Goal: Book appointment/travel/reservation

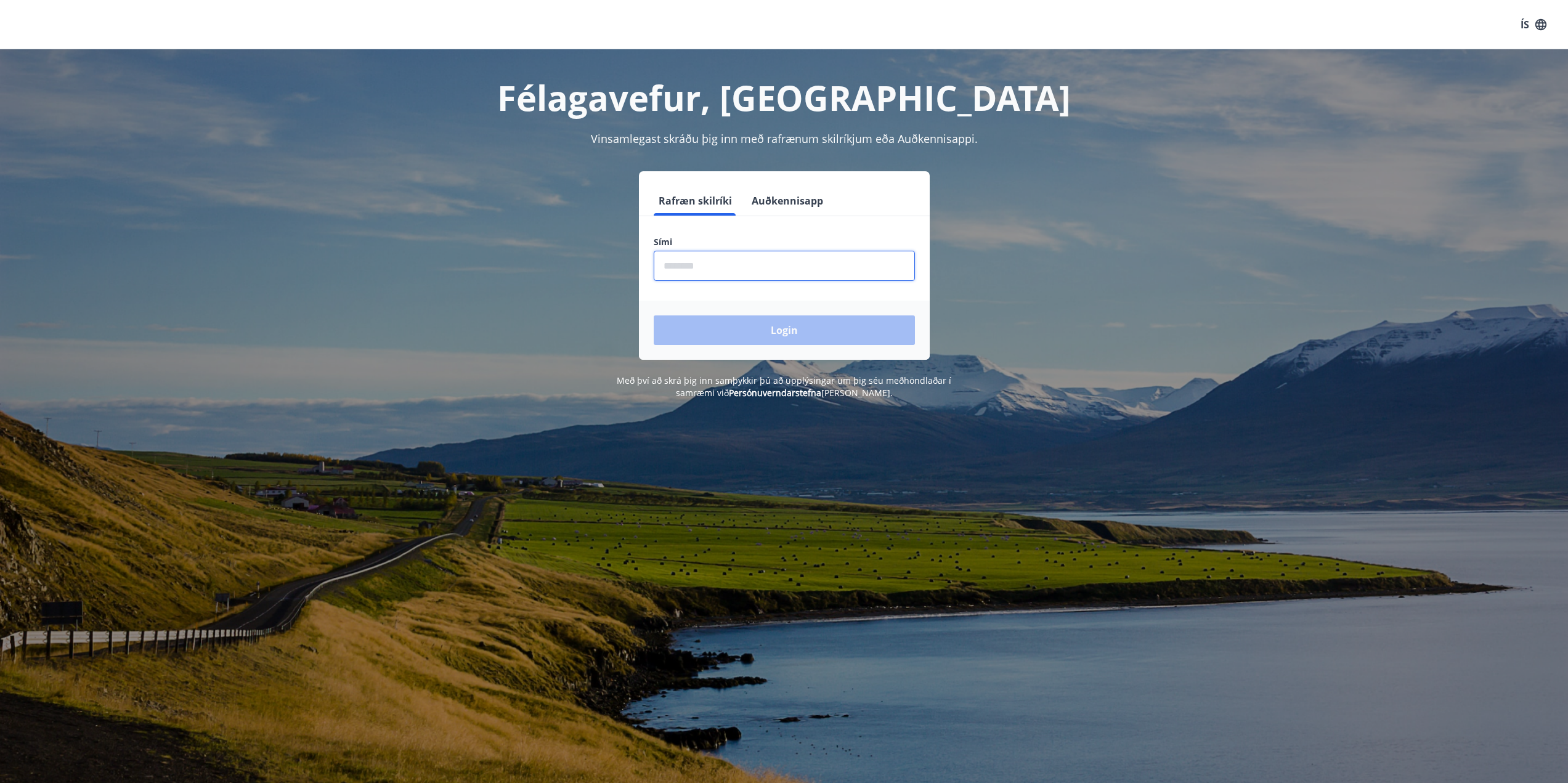
click at [671, 258] on input "phone" at bounding box center [785, 266] width 262 height 30
type input "********"
click at [783, 340] on button "Login" at bounding box center [785, 330] width 262 height 29
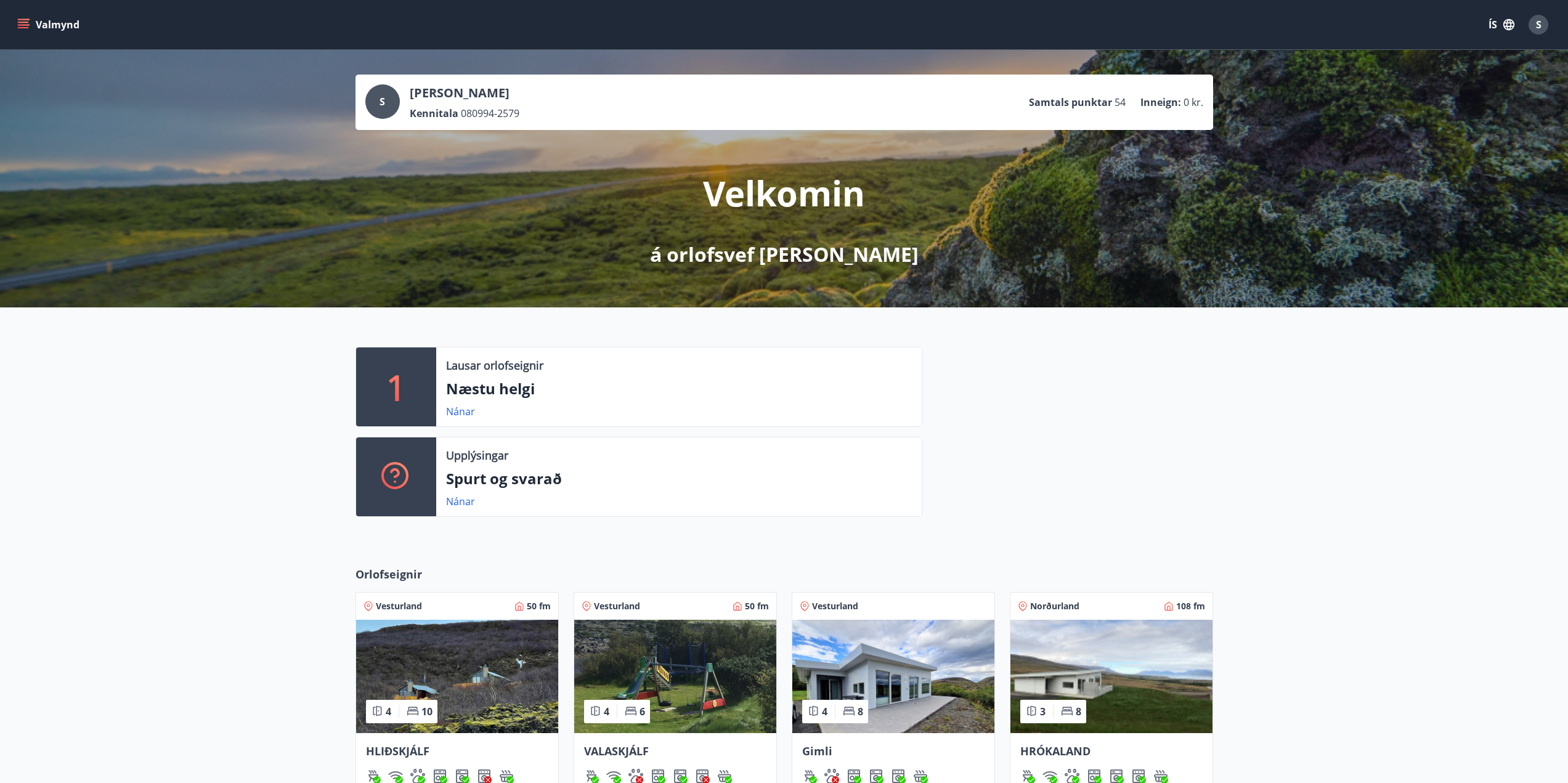
click at [20, 27] on icon "menu" at bounding box center [23, 28] width 11 height 2
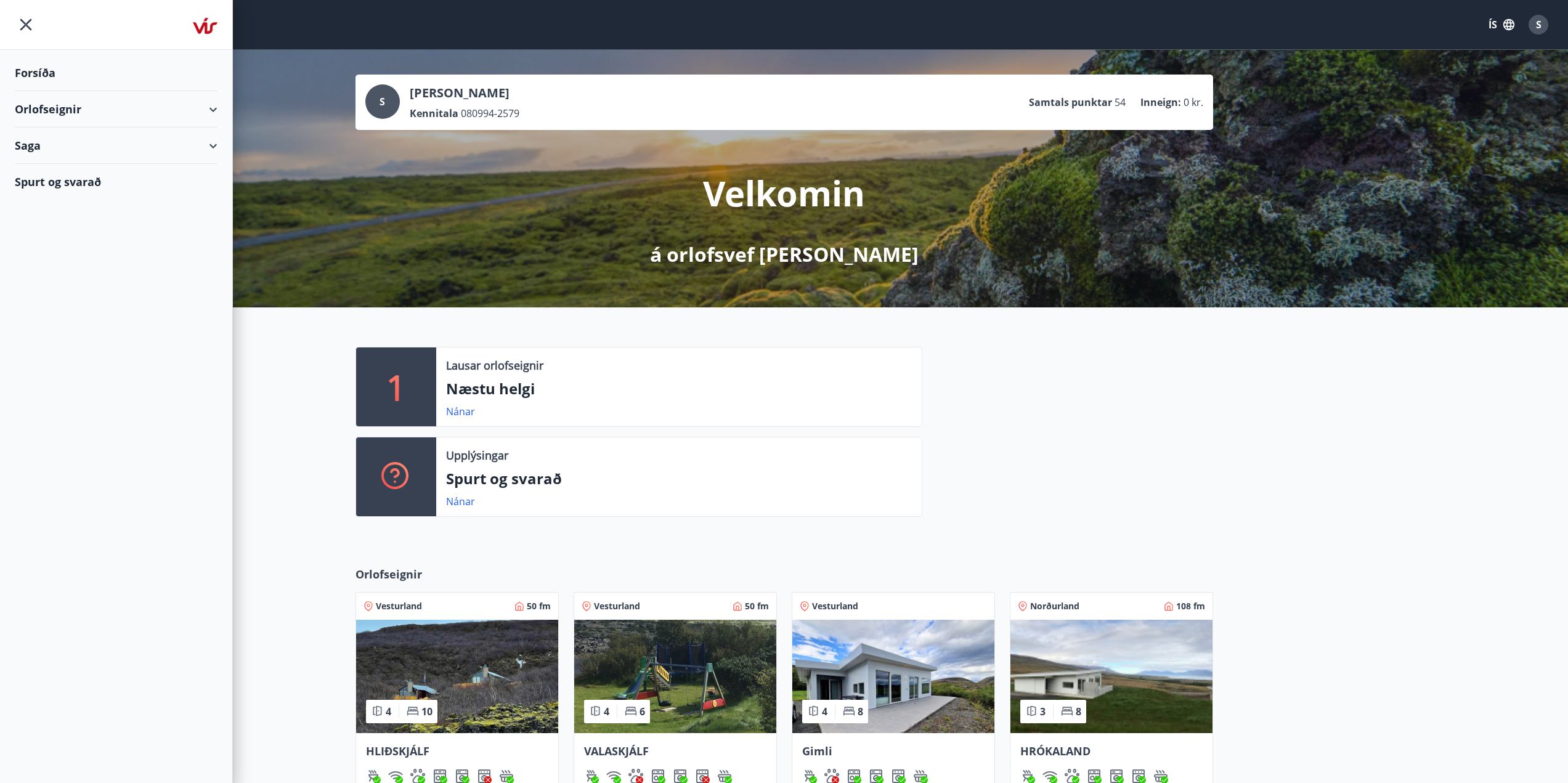
click at [210, 107] on div "Orlofseignir" at bounding box center [117, 109] width 203 height 36
click at [80, 163] on div "Bókunardagatal" at bounding box center [116, 166] width 183 height 26
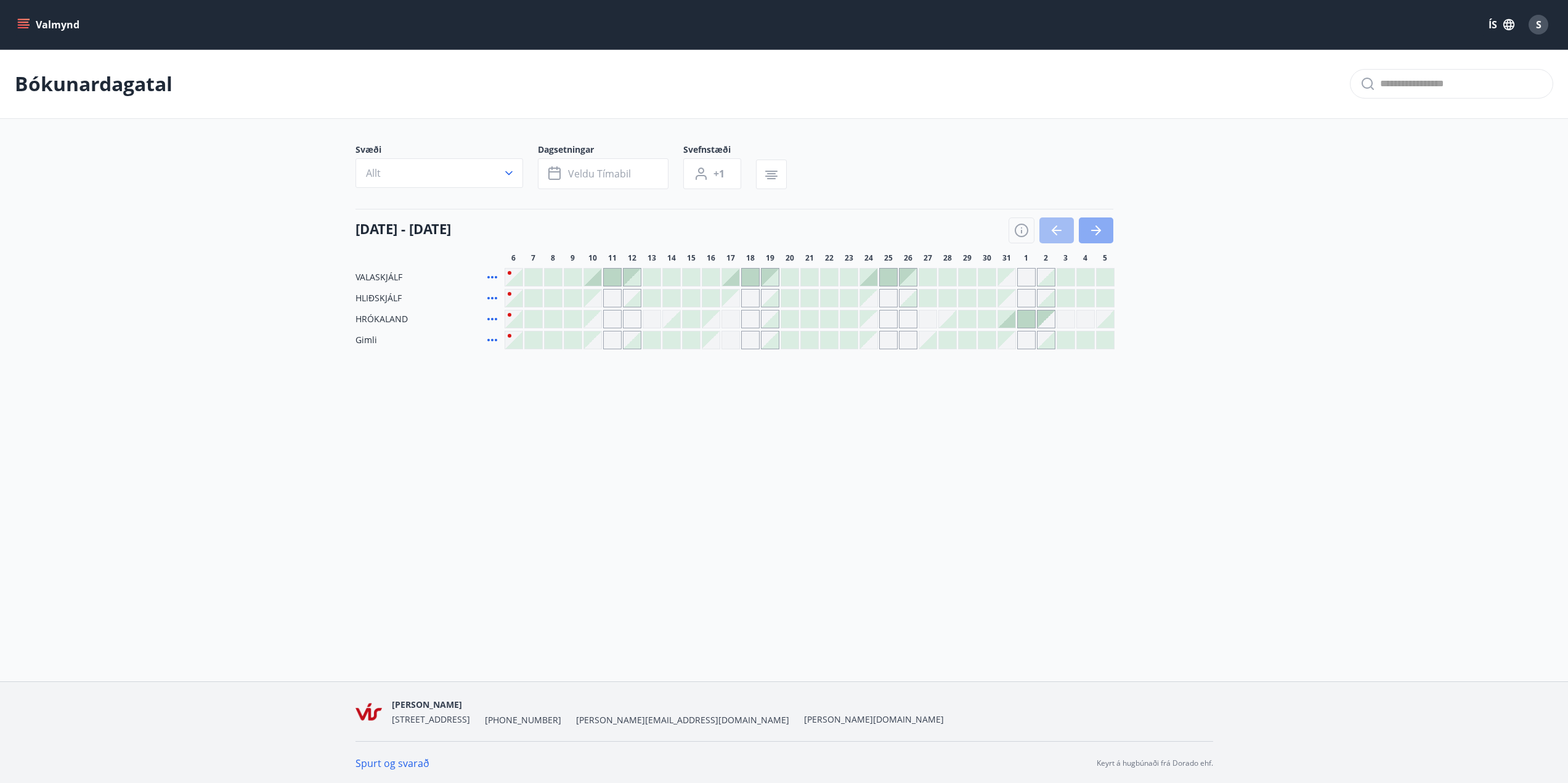
click at [1091, 233] on icon "button" at bounding box center [1096, 231] width 15 height 15
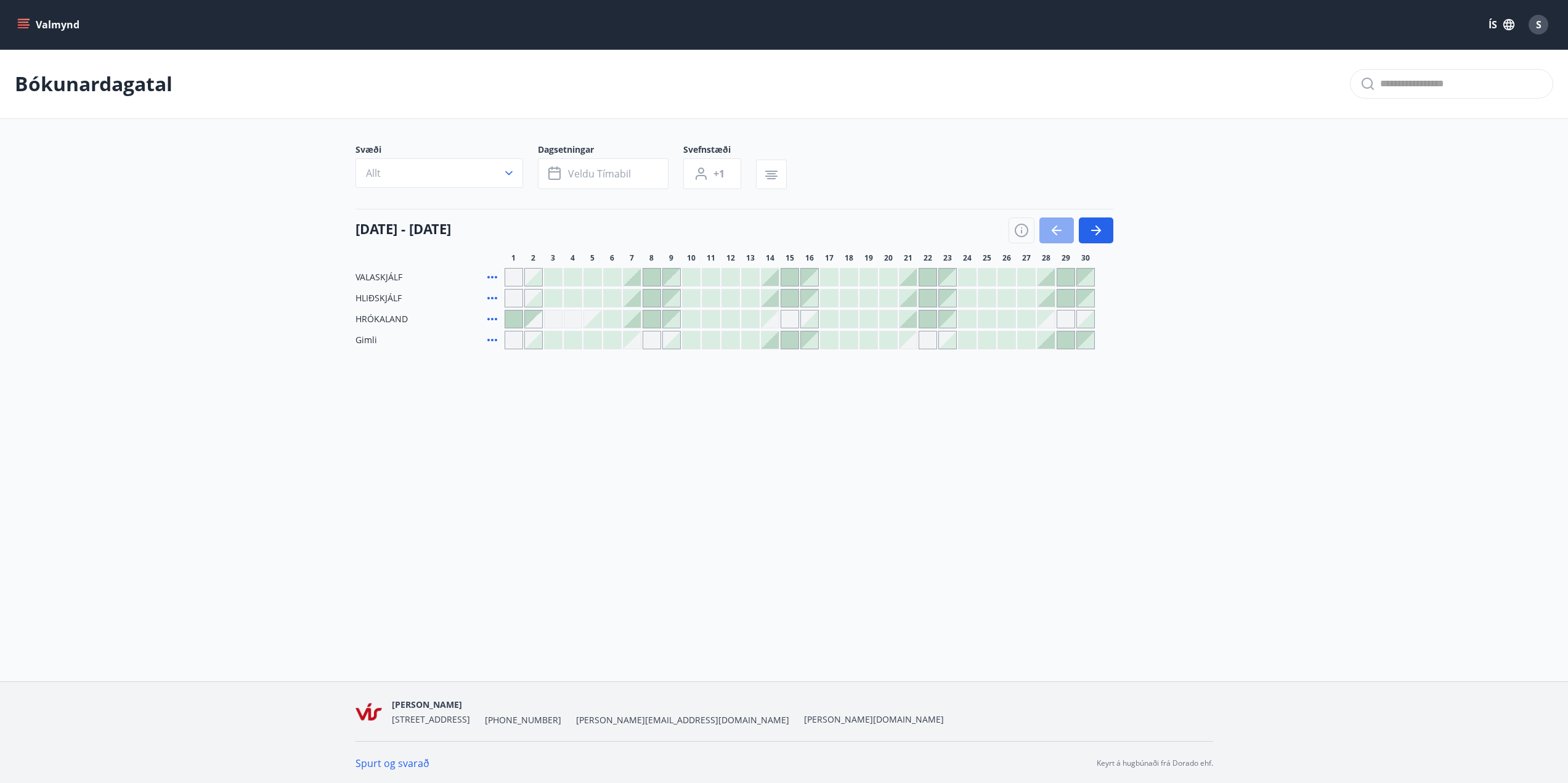
click at [1044, 227] on button "button" at bounding box center [1057, 230] width 35 height 26
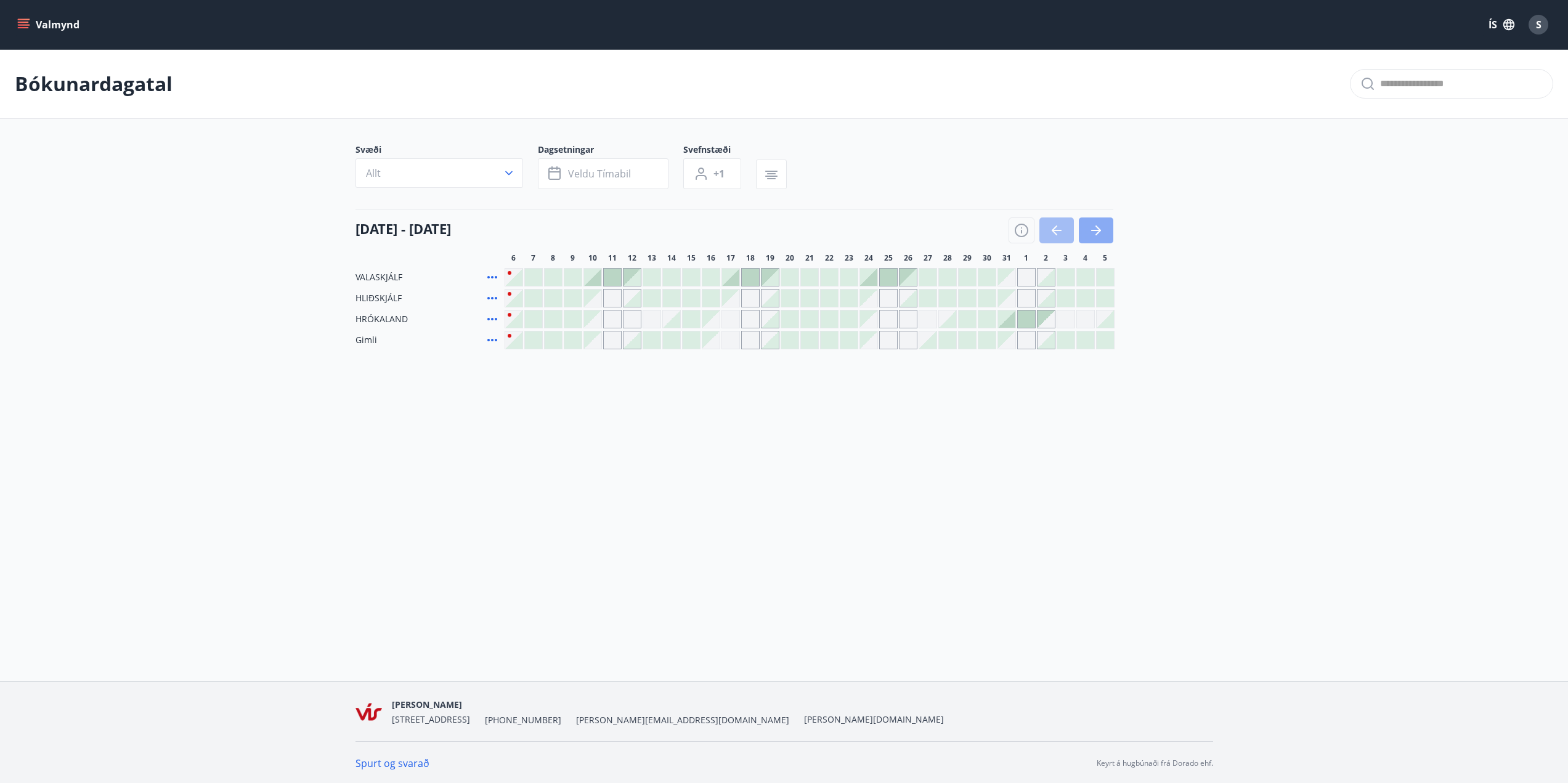
click at [1101, 240] on button "button" at bounding box center [1096, 230] width 35 height 26
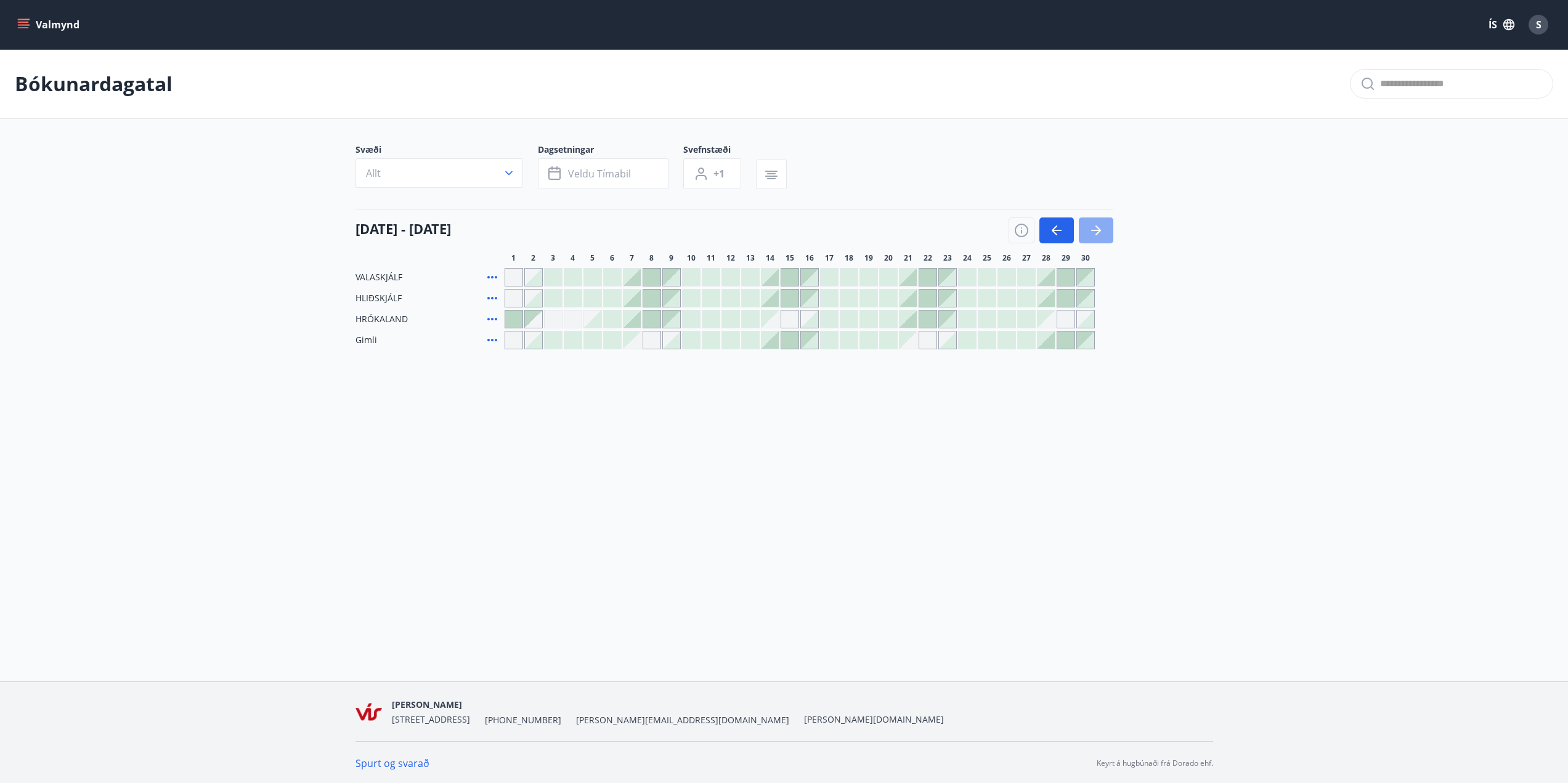
click at [1087, 227] on button "button" at bounding box center [1096, 230] width 35 height 26
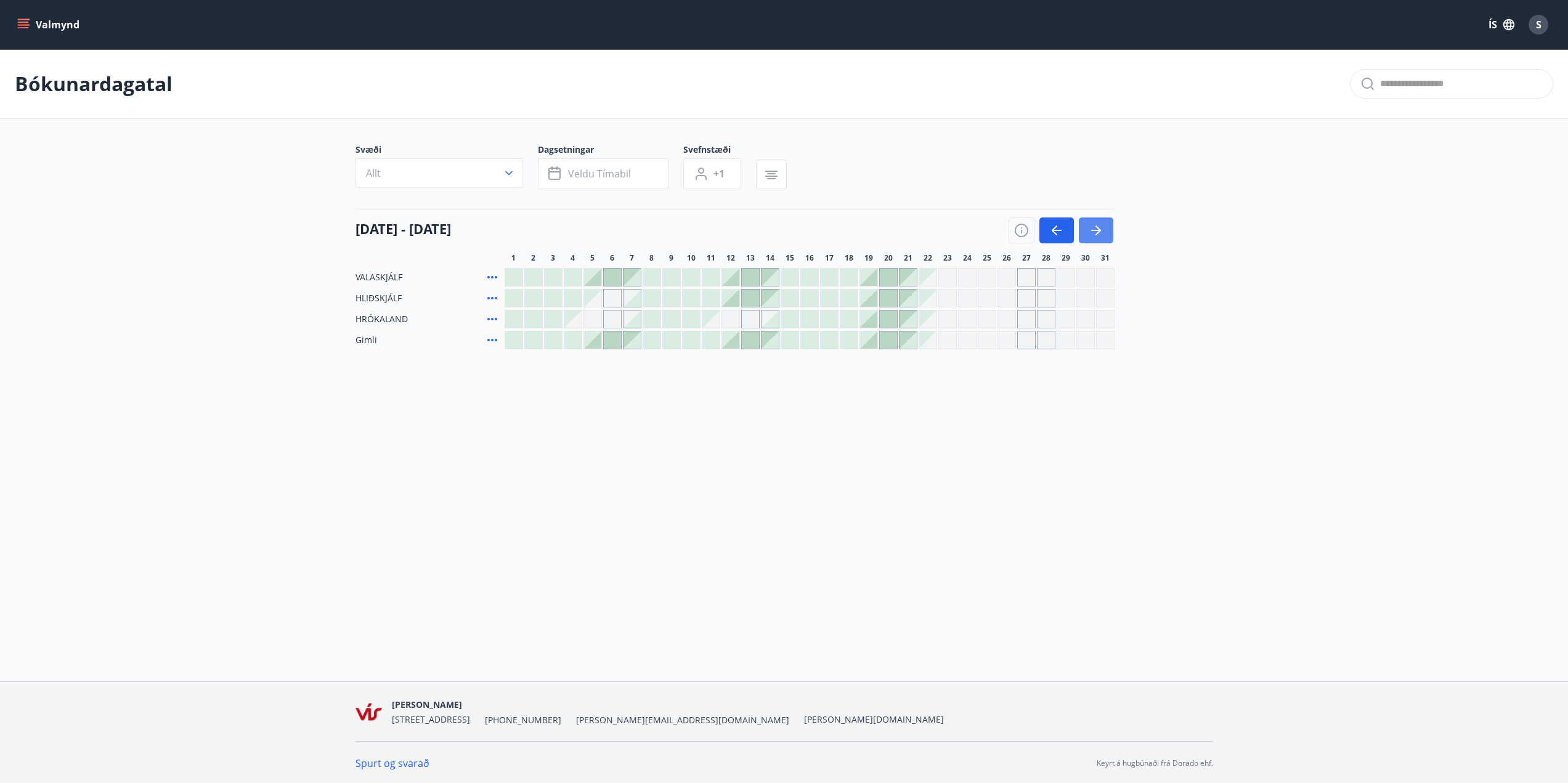
click at [1089, 227] on icon "button" at bounding box center [1096, 231] width 15 height 15
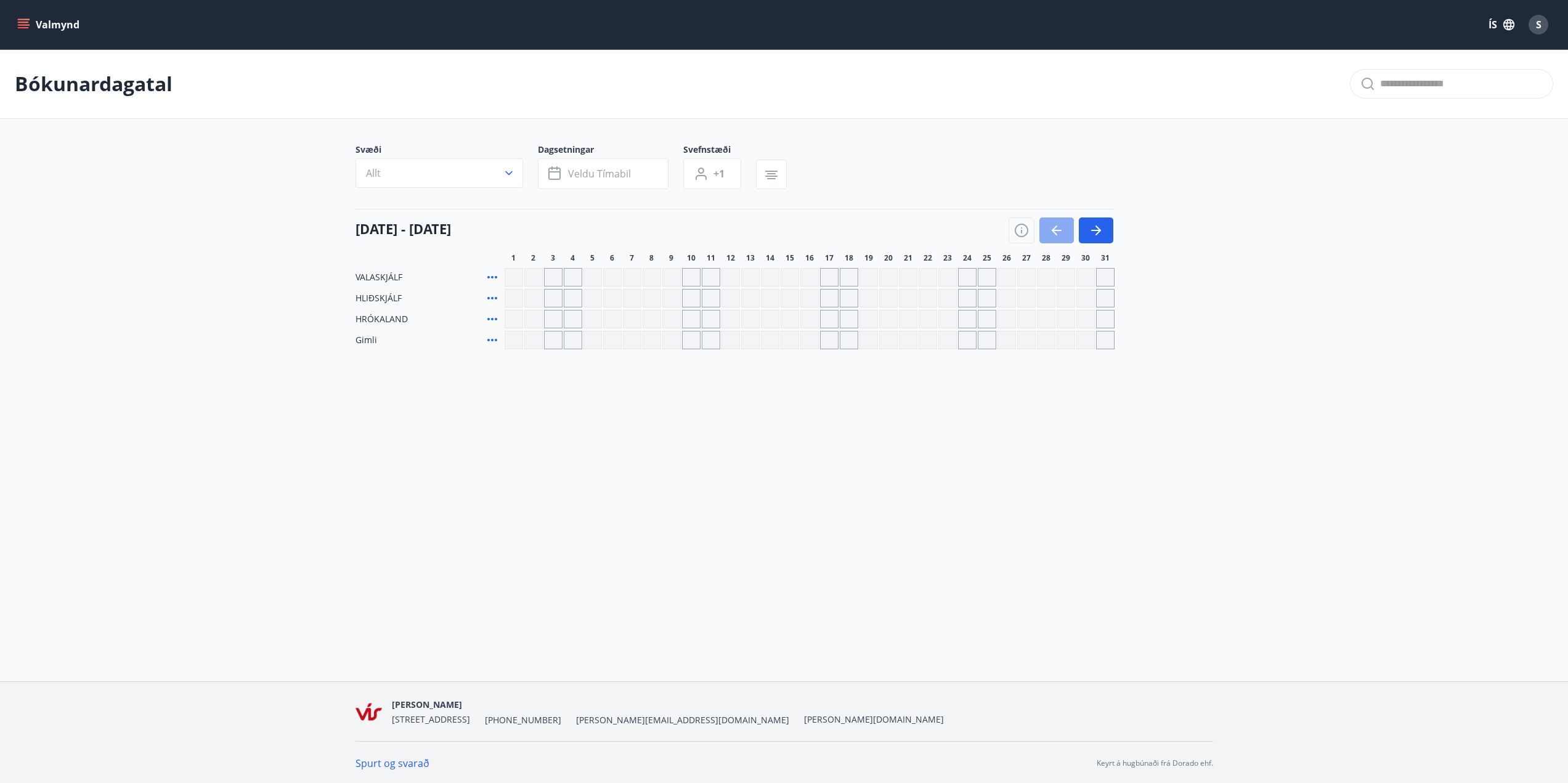
click at [1068, 231] on button "button" at bounding box center [1057, 230] width 35 height 26
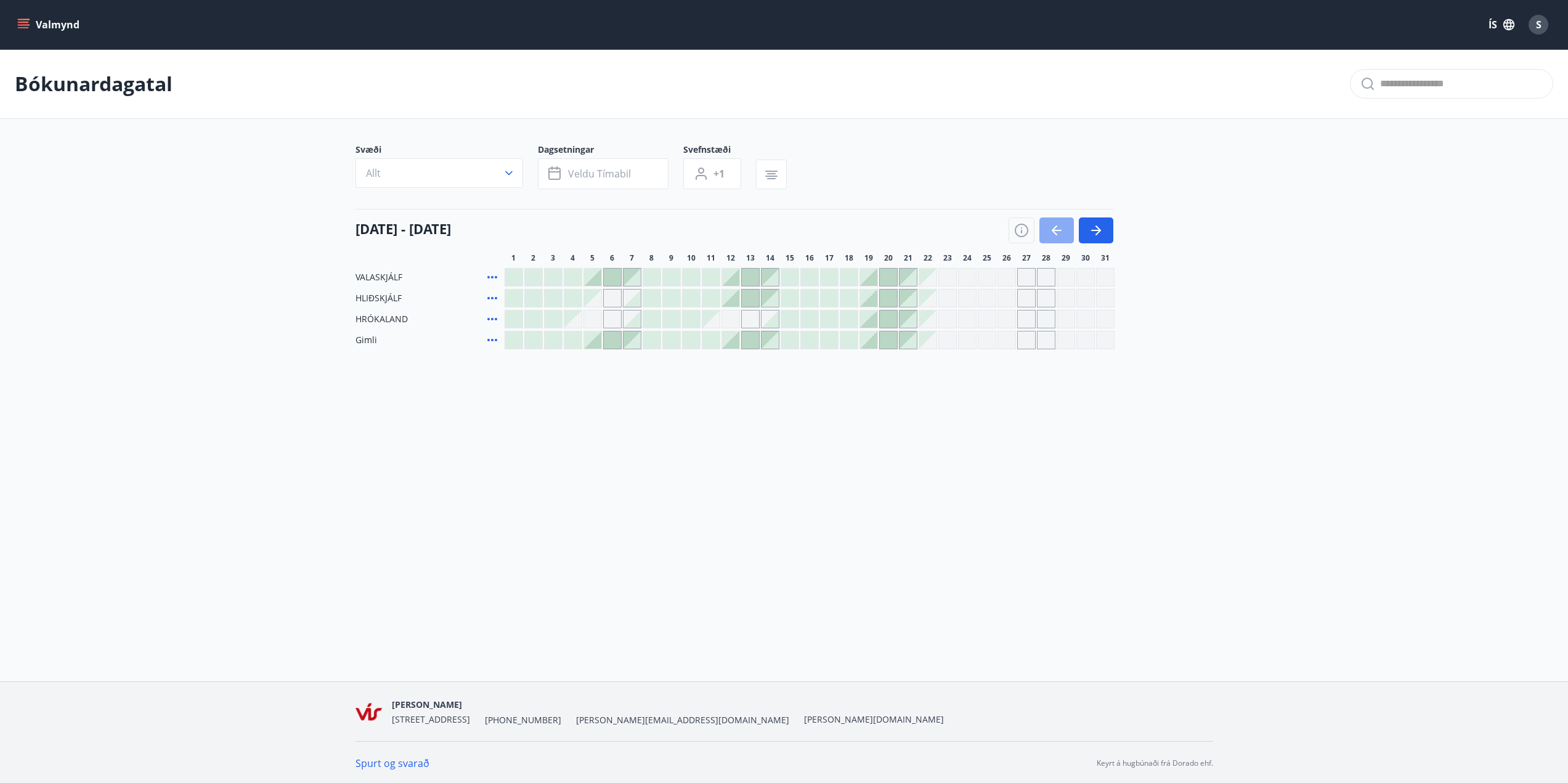
click at [1068, 231] on button "button" at bounding box center [1057, 230] width 35 height 26
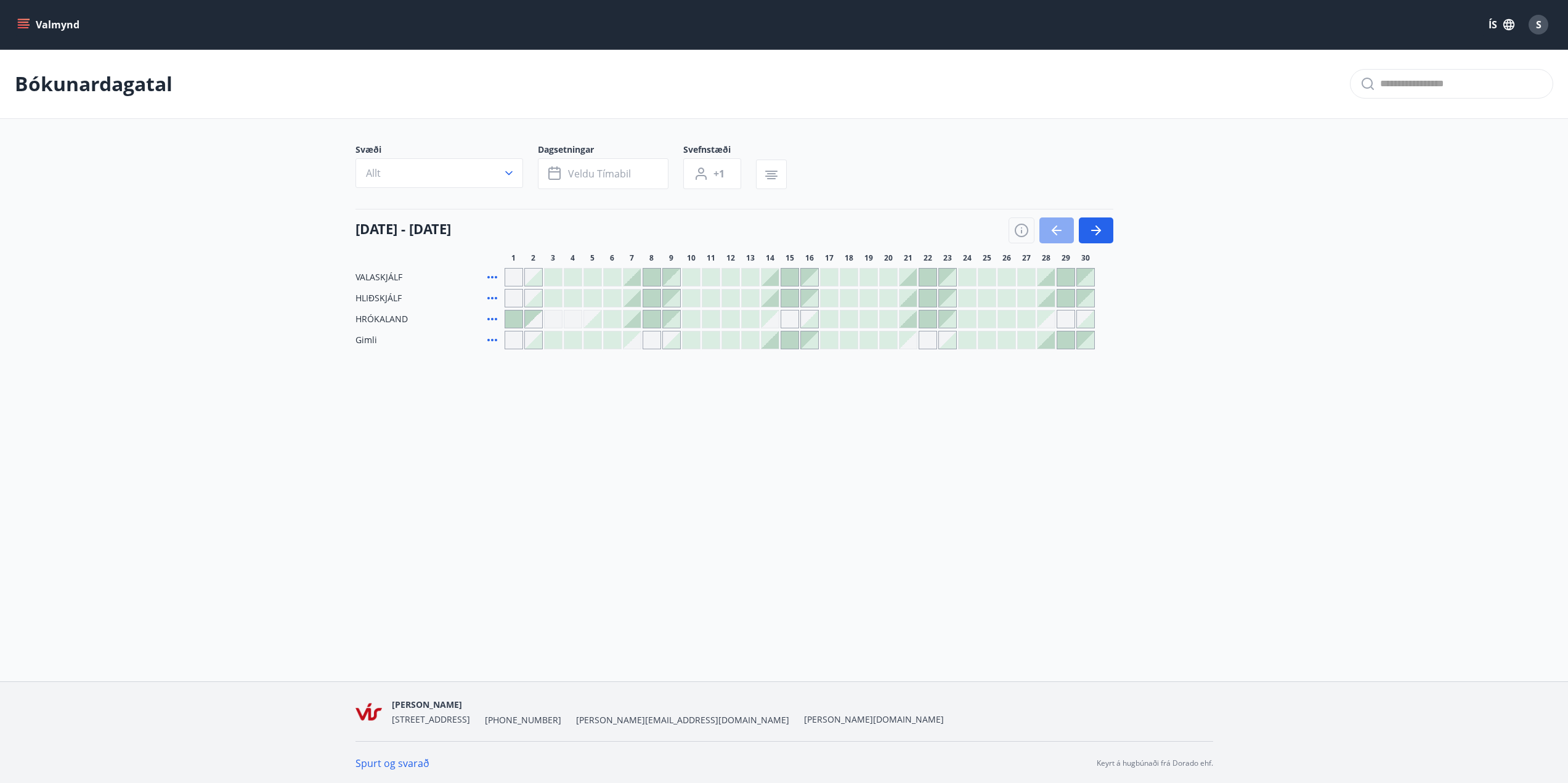
click at [1051, 230] on icon "button" at bounding box center [1057, 231] width 15 height 15
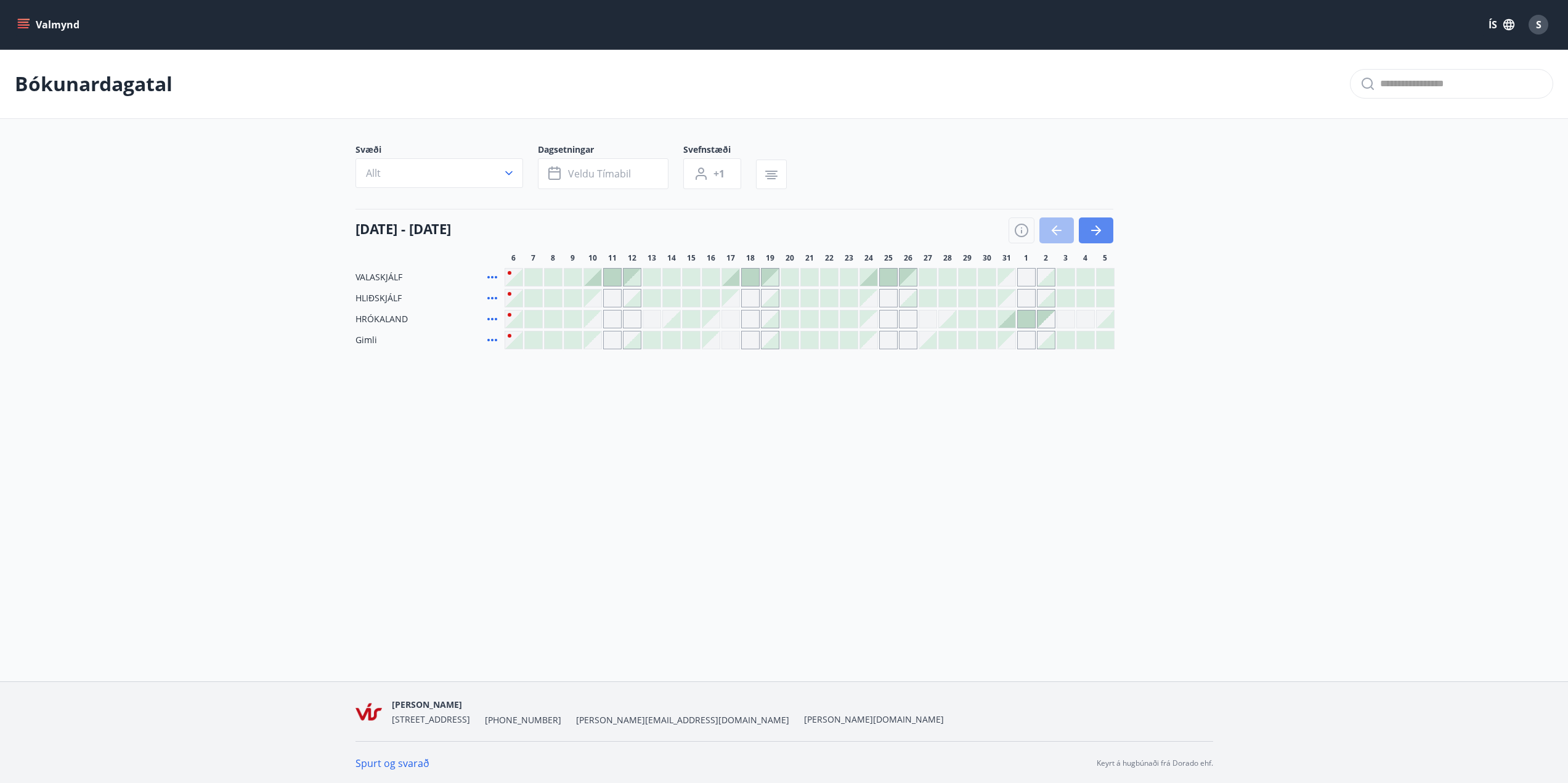
click at [1111, 230] on button "button" at bounding box center [1096, 230] width 35 height 26
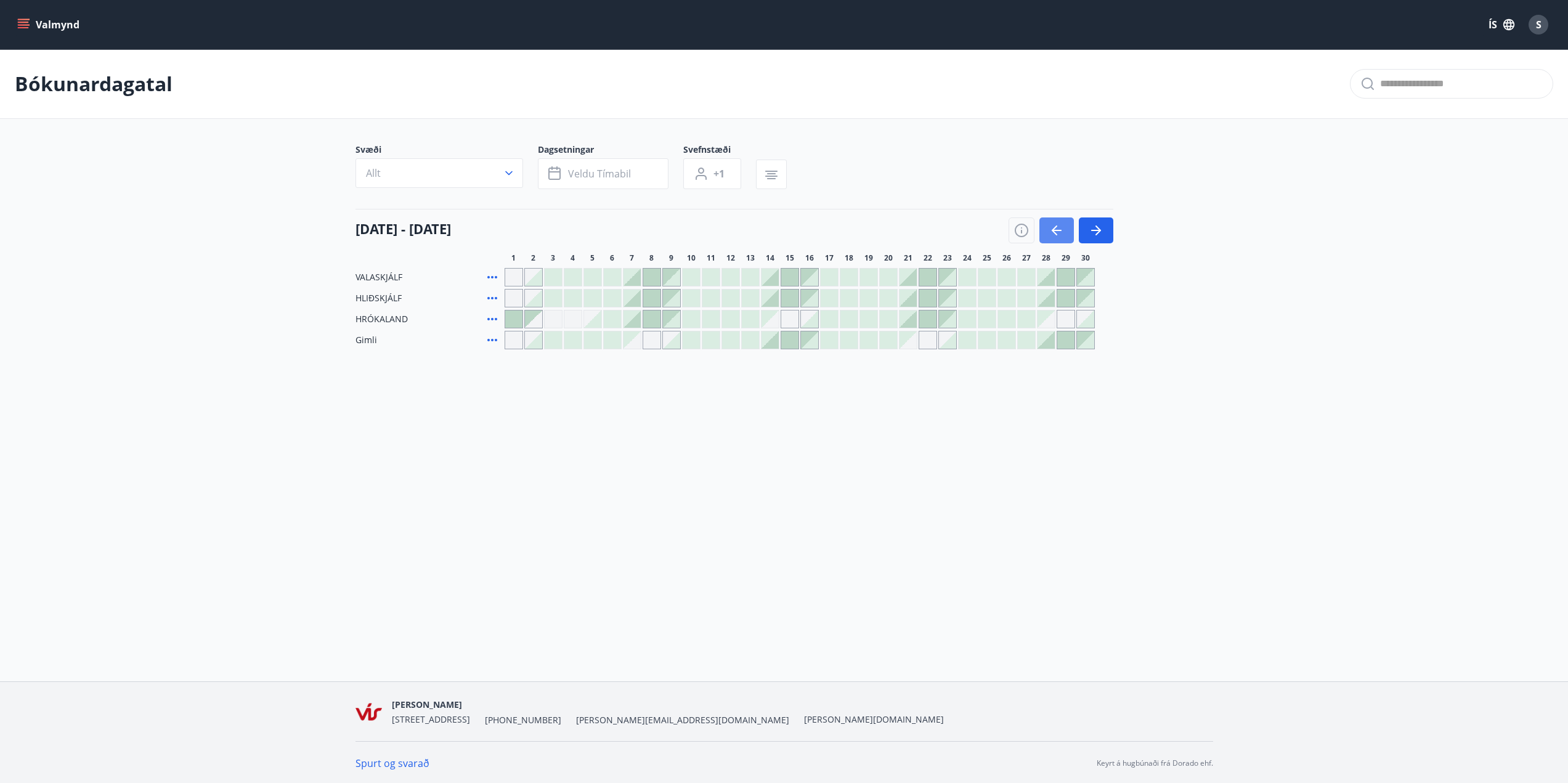
click at [1055, 231] on icon "button" at bounding box center [1056, 231] width 10 height 2
